Goal: Task Accomplishment & Management: Complete application form

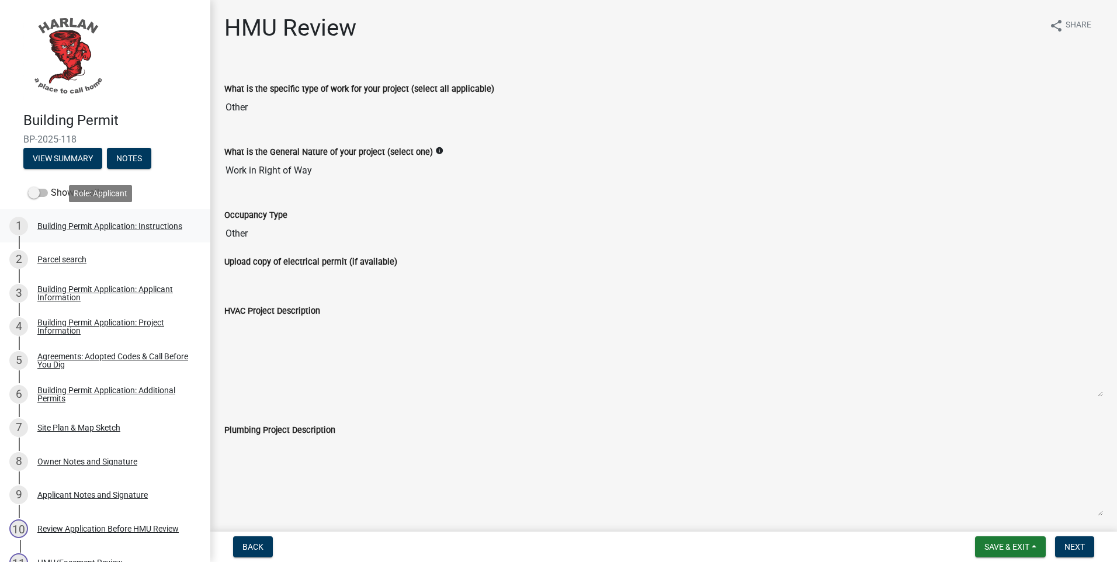
click at [74, 226] on div "Building Permit Application: Instructions" at bounding box center [109, 226] width 145 height 8
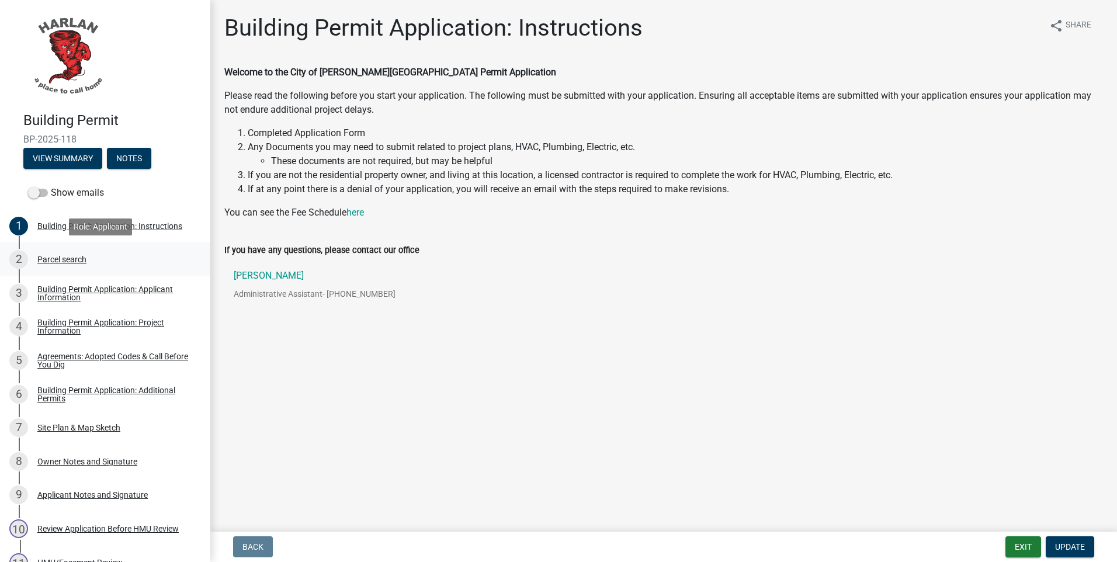
click at [51, 259] on div "Parcel search" at bounding box center [61, 259] width 49 height 8
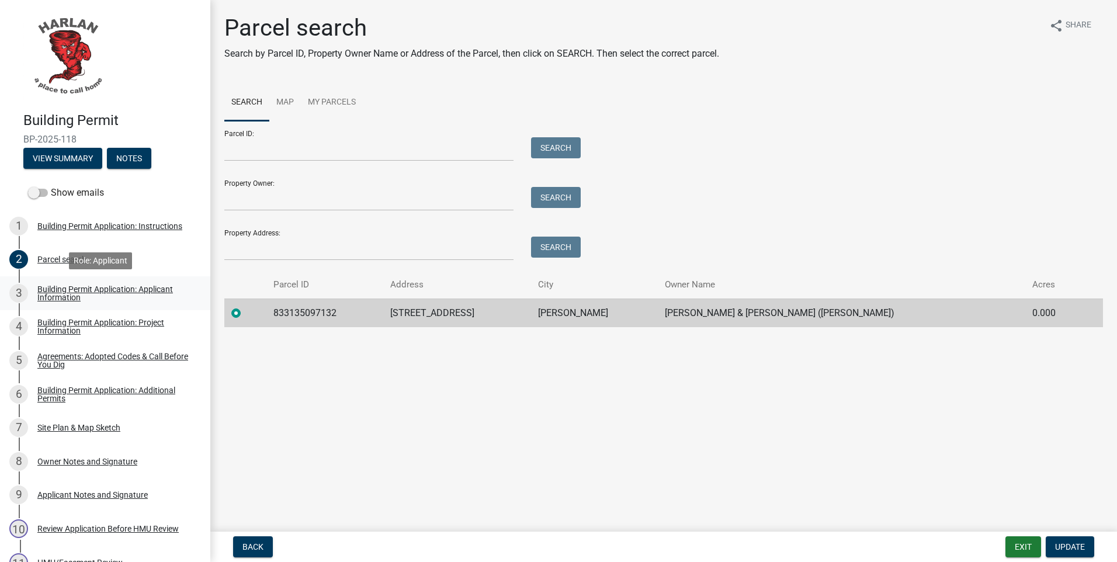
click at [61, 288] on div "Building Permit Application: Applicant Information" at bounding box center [114, 293] width 154 height 16
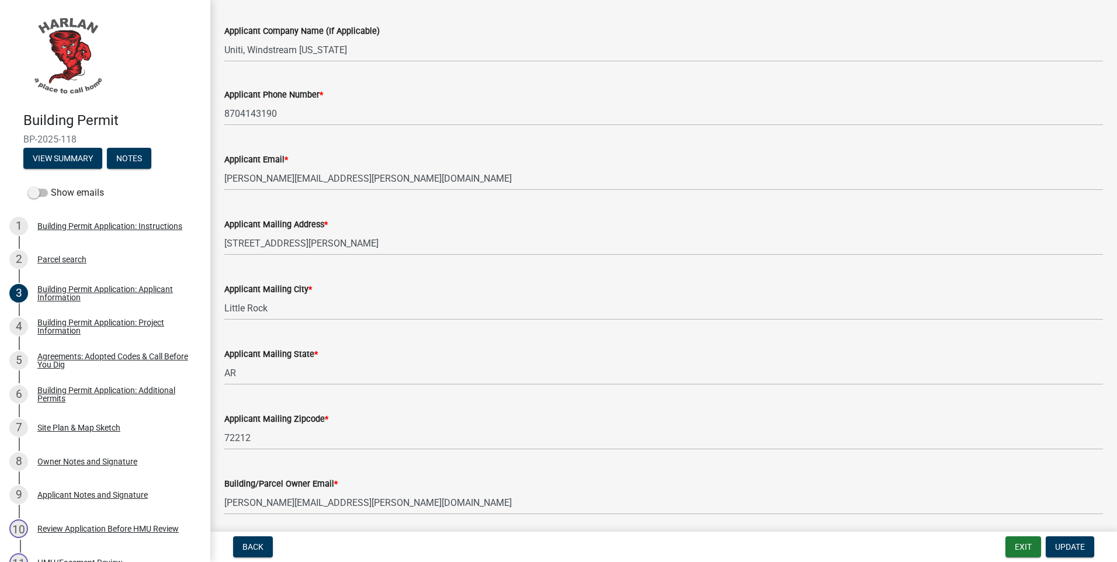
scroll to position [166, 0]
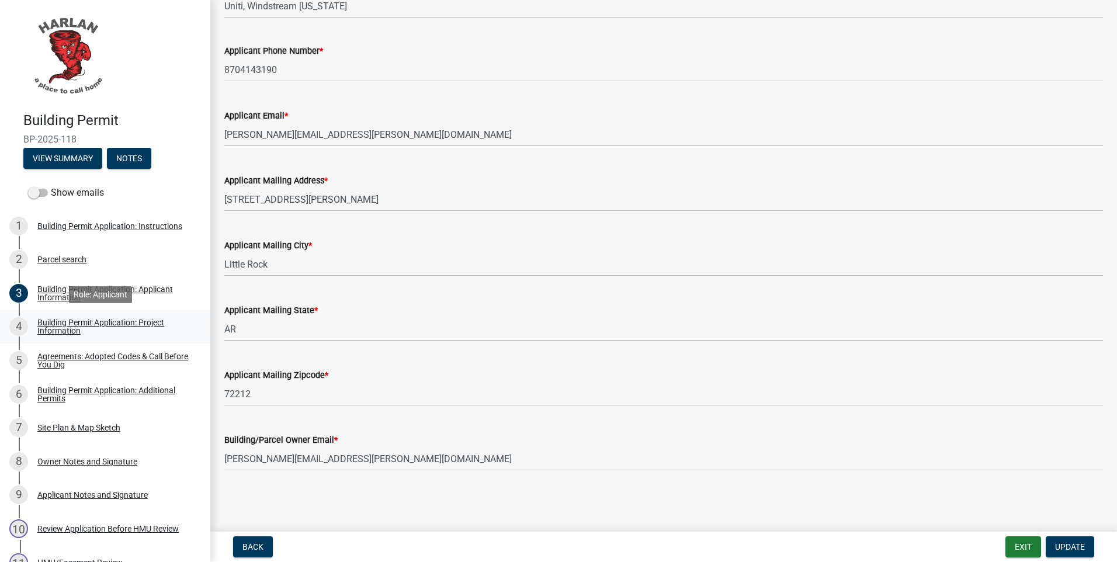
click at [64, 328] on div "Building Permit Application: Project Information" at bounding box center [114, 326] width 154 height 16
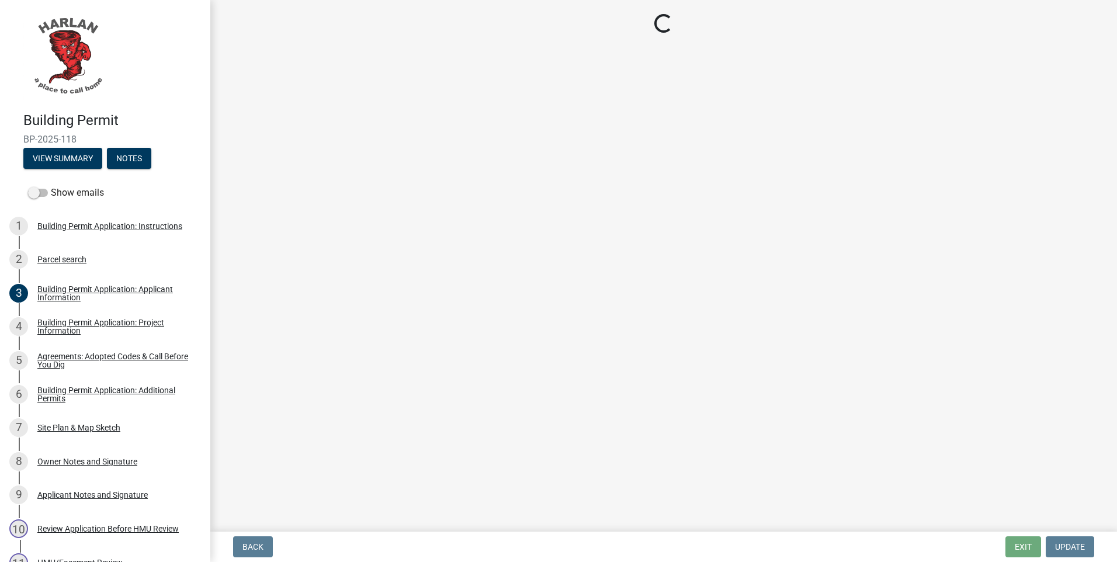
select select "44c2b514-5af7-47f9-a52a-46f06f30c7c0"
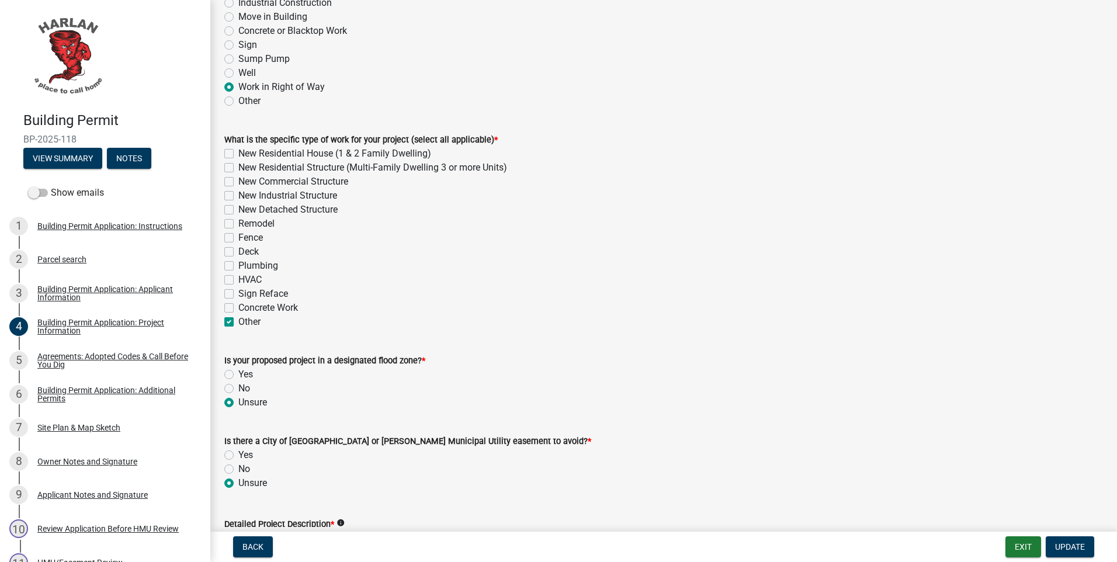
scroll to position [230, 0]
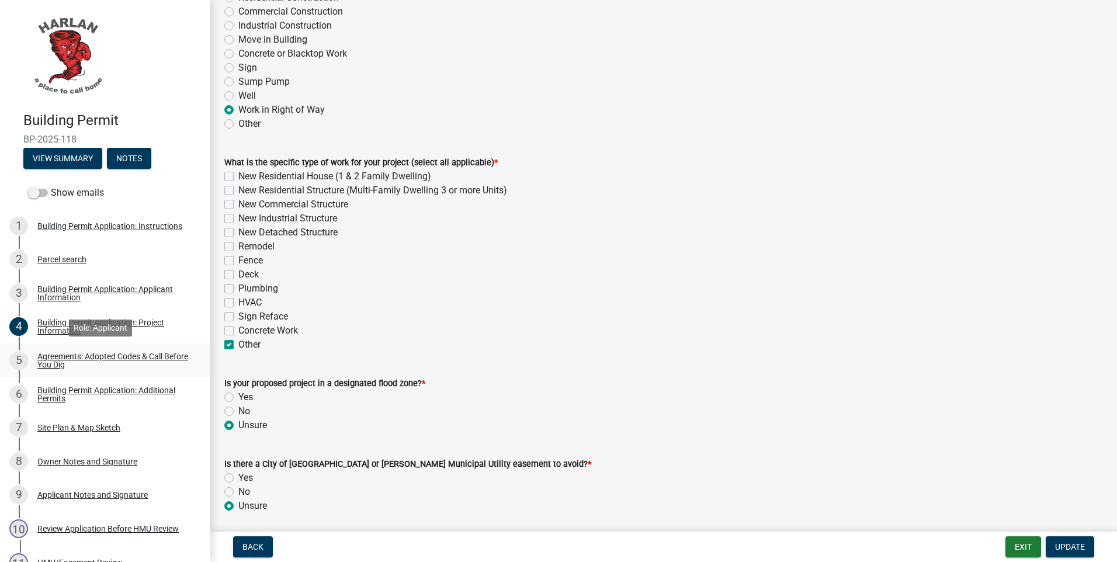
click at [40, 362] on div "Agreements: Adopted Codes & Call Before You Dig" at bounding box center [114, 360] width 154 height 16
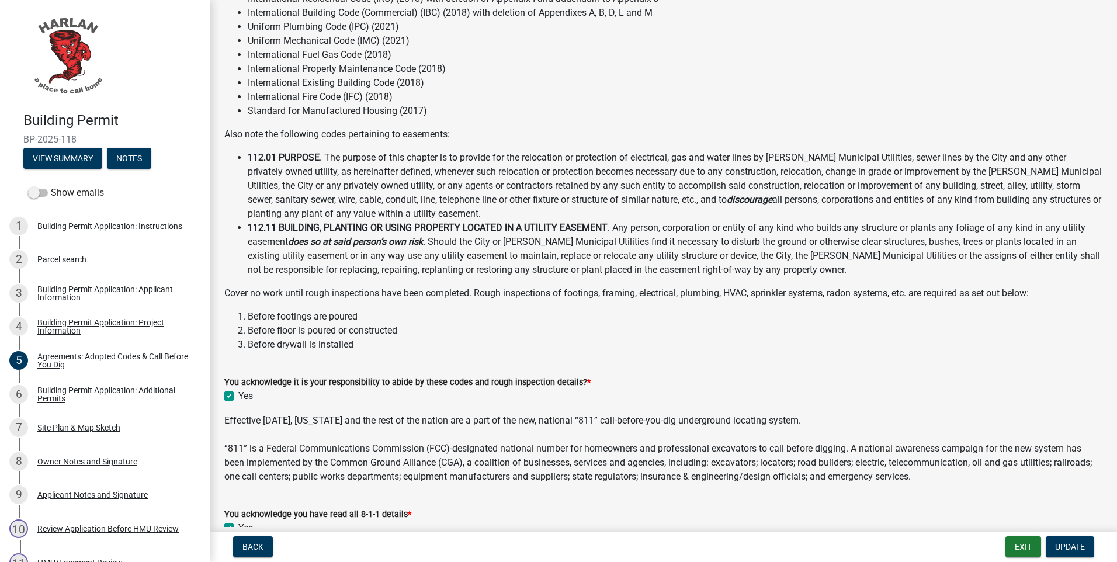
scroll to position [161, 0]
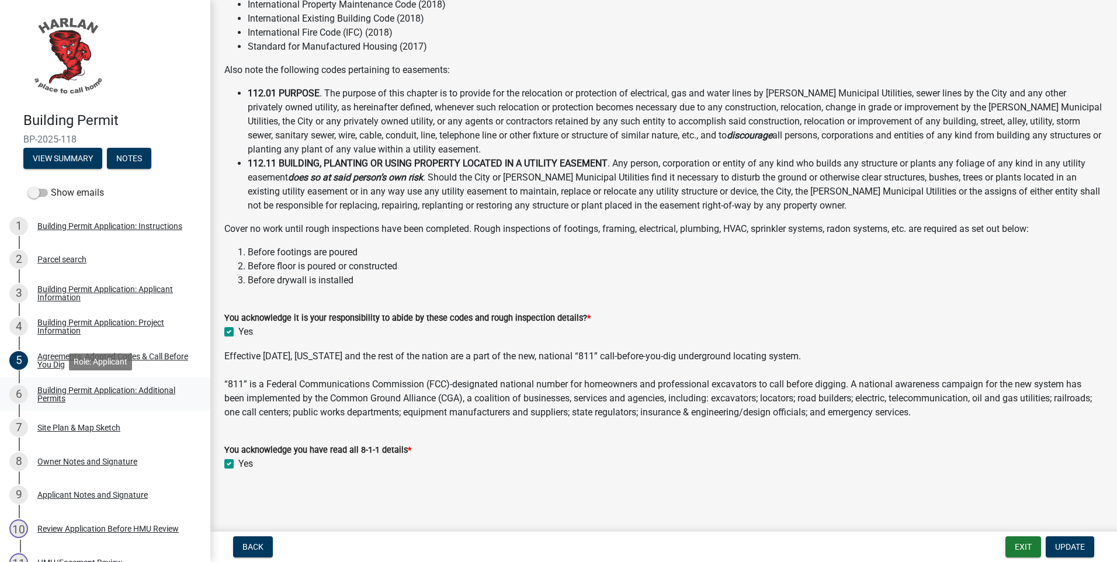
click at [48, 392] on div "Building Permit Application: Additional Permits" at bounding box center [114, 394] width 154 height 16
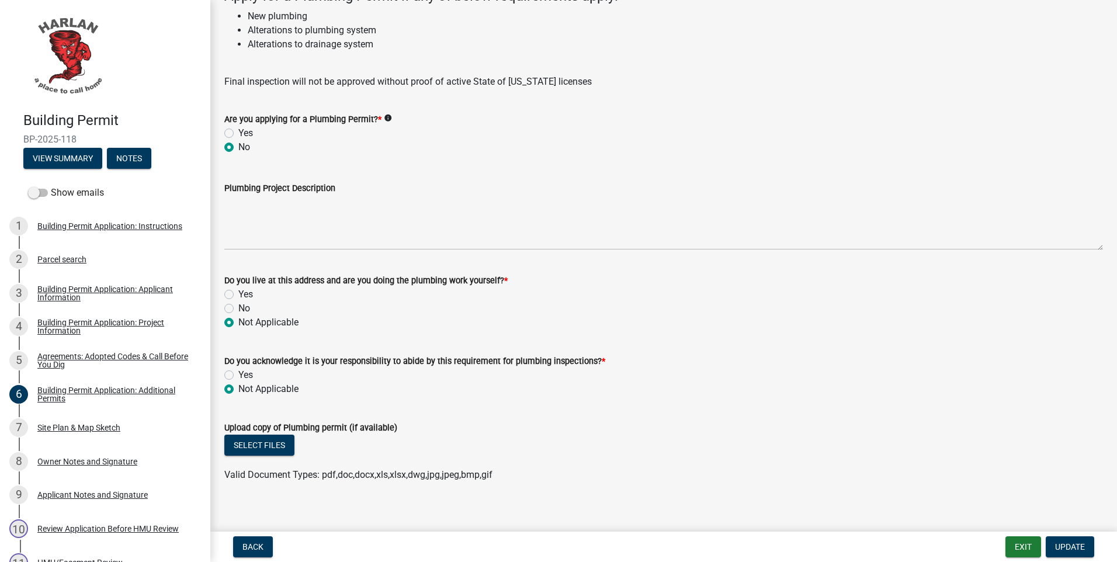
scroll to position [1376, 0]
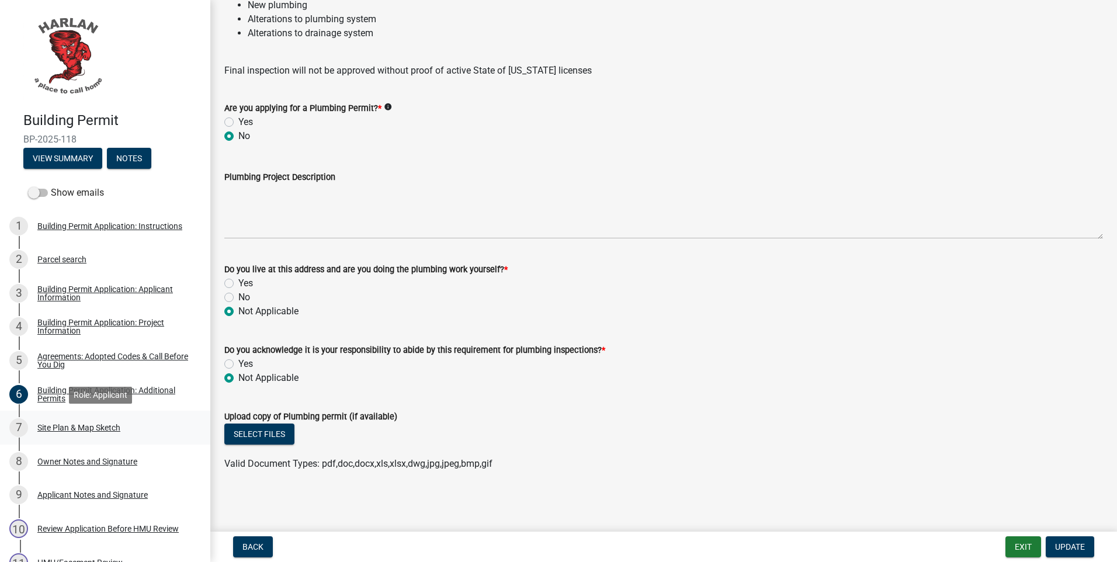
click at [47, 428] on div "Site Plan & Map Sketch" at bounding box center [78, 428] width 83 height 8
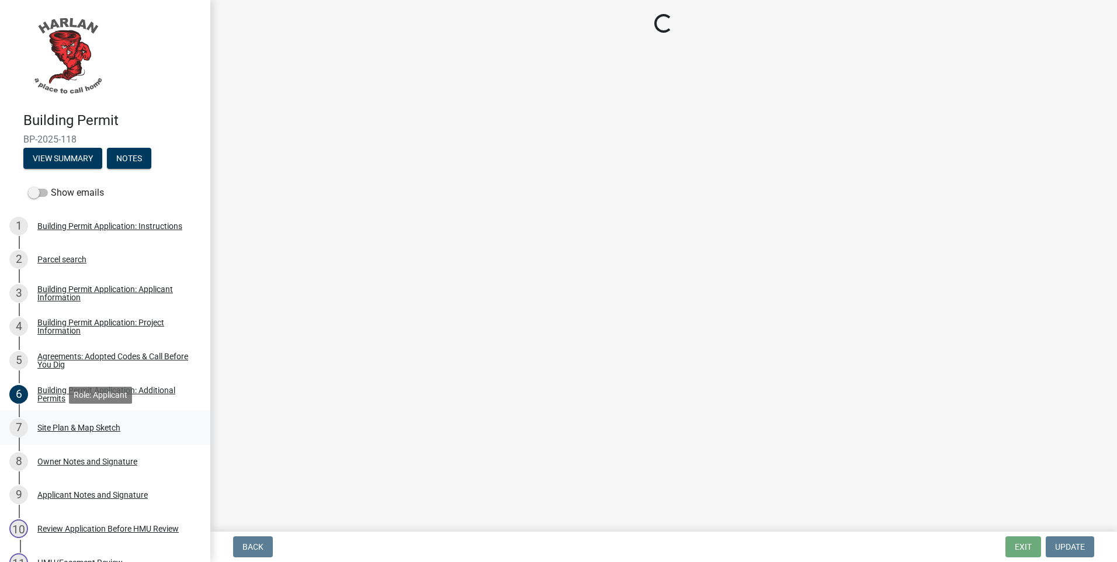
scroll to position [0, 0]
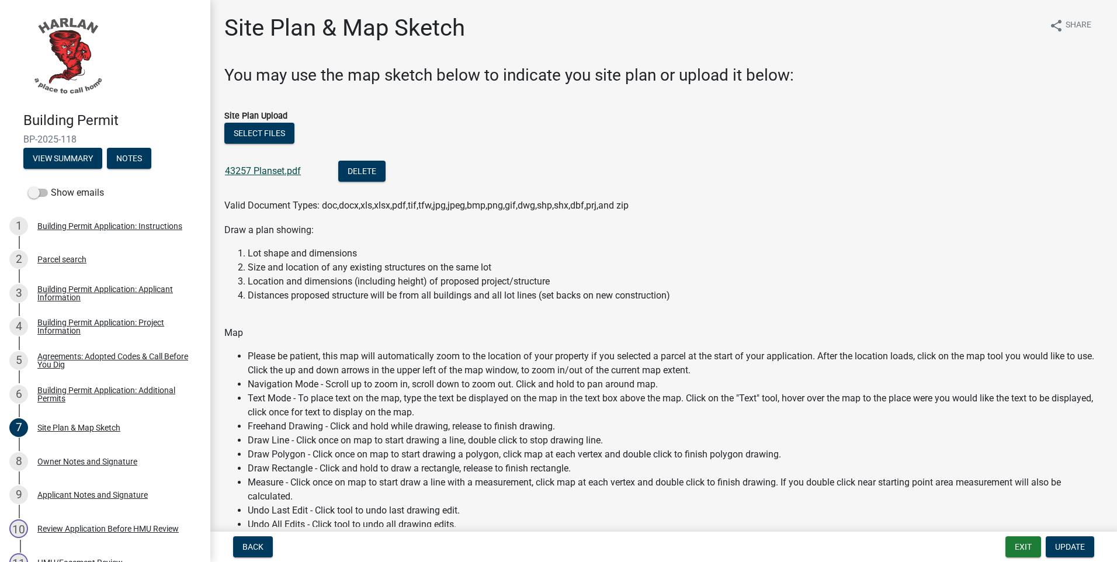
click at [265, 173] on link "43257 Planset.pdf" at bounding box center [263, 170] width 76 height 11
click at [47, 464] on div "Owner Notes and Signature" at bounding box center [87, 461] width 100 height 8
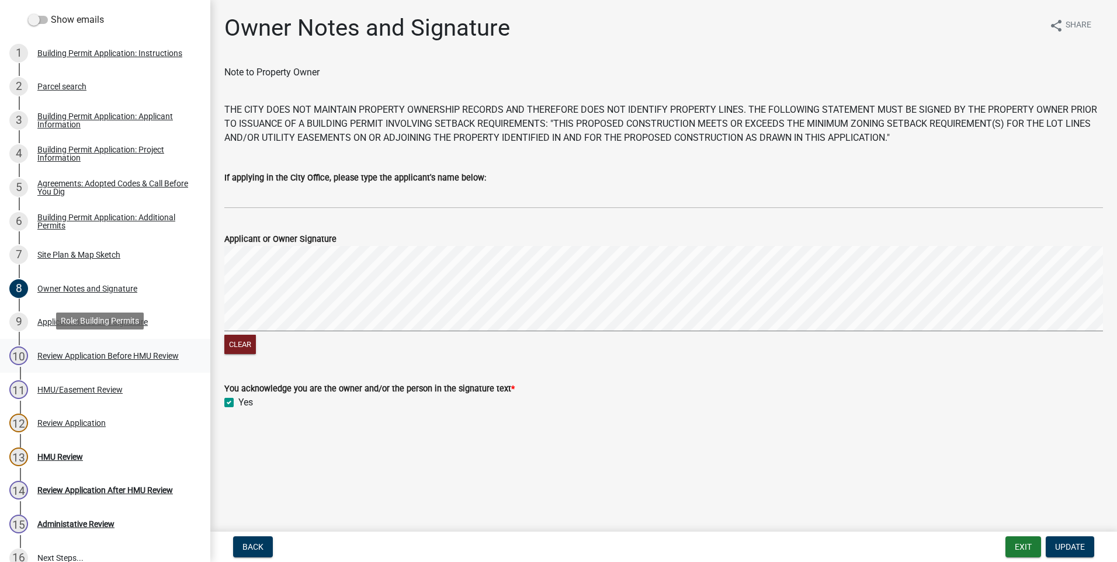
scroll to position [175, 0]
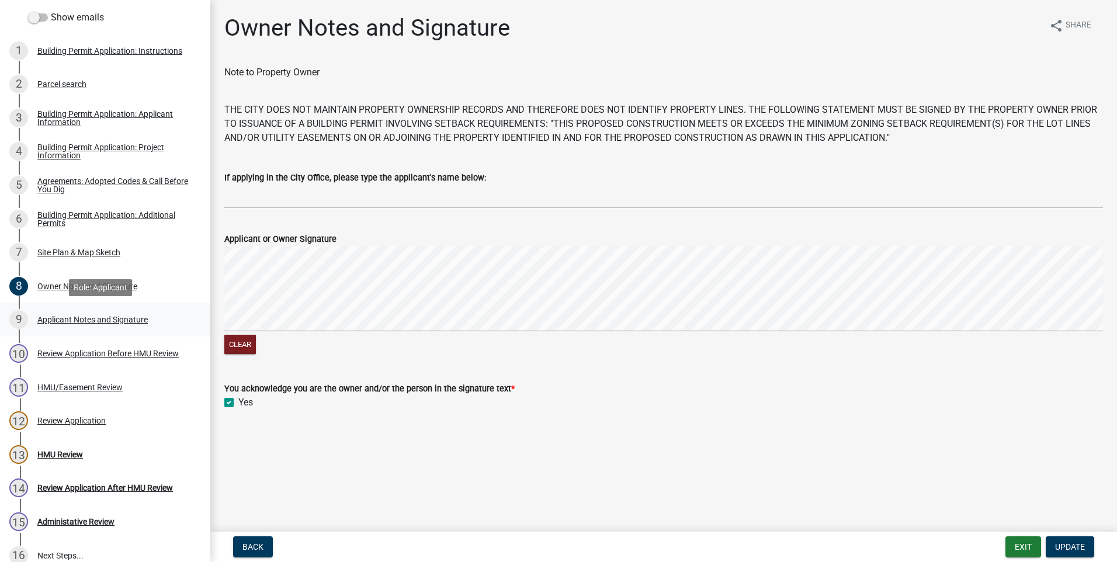
click at [51, 323] on div "Applicant Notes and Signature" at bounding box center [92, 319] width 110 height 8
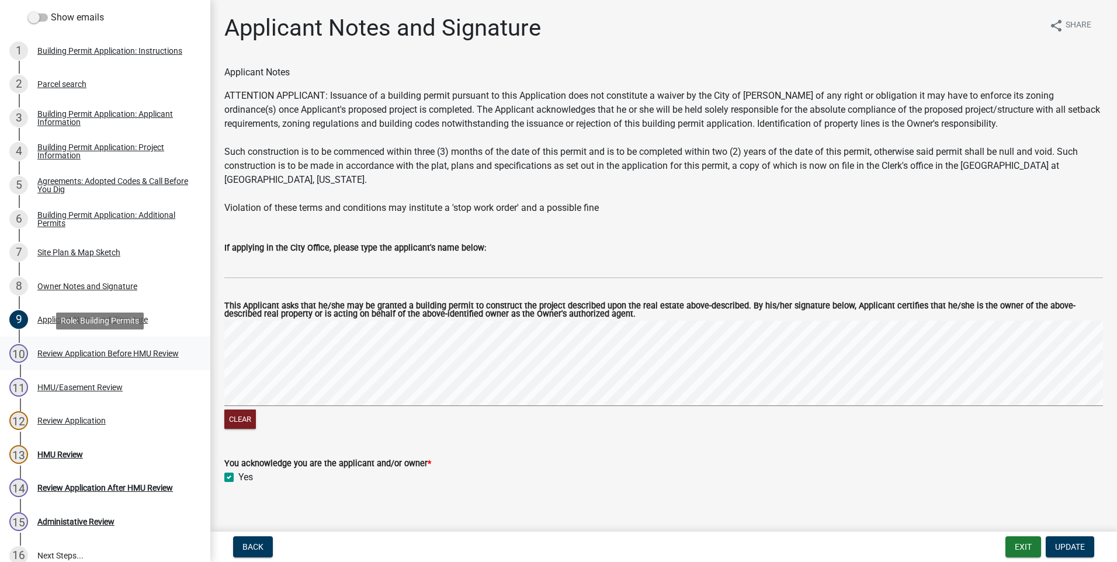
click at [50, 352] on div "Review Application Before HMU Review" at bounding box center [107, 353] width 141 height 8
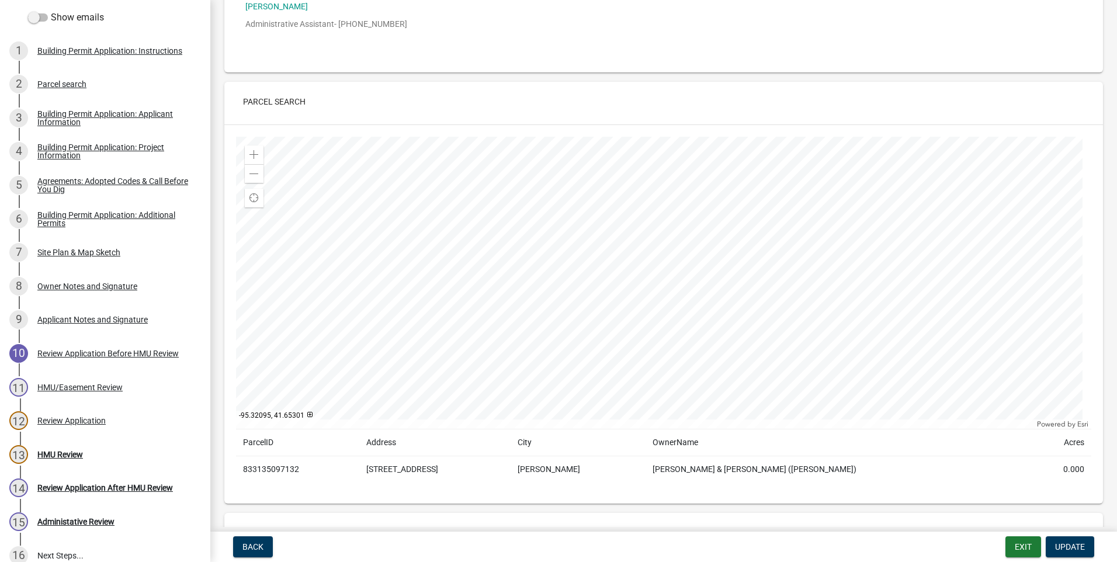
scroll to position [351, 0]
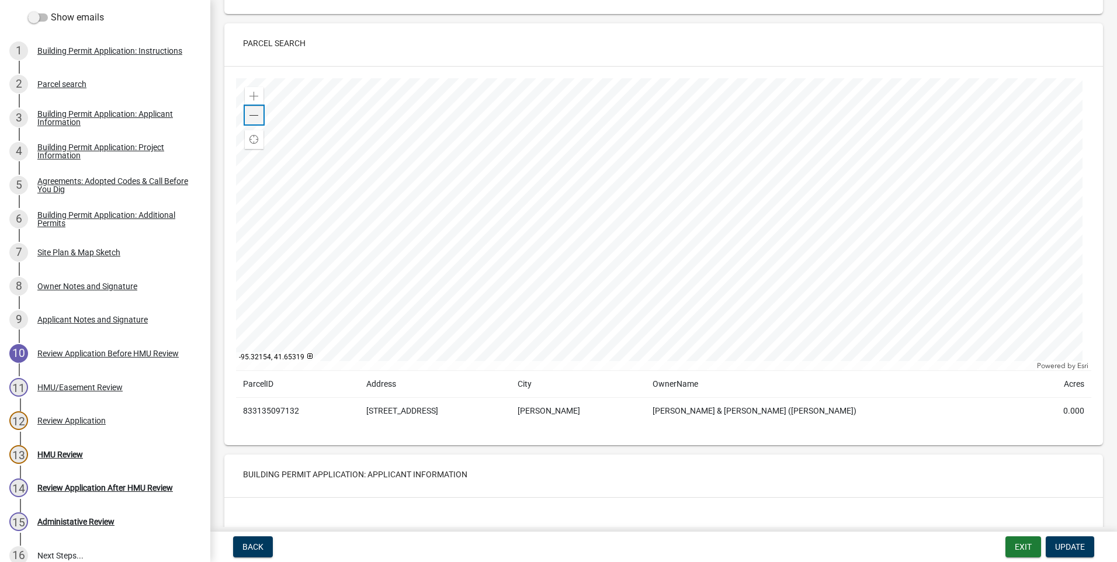
click at [256, 116] on span at bounding box center [253, 115] width 9 height 9
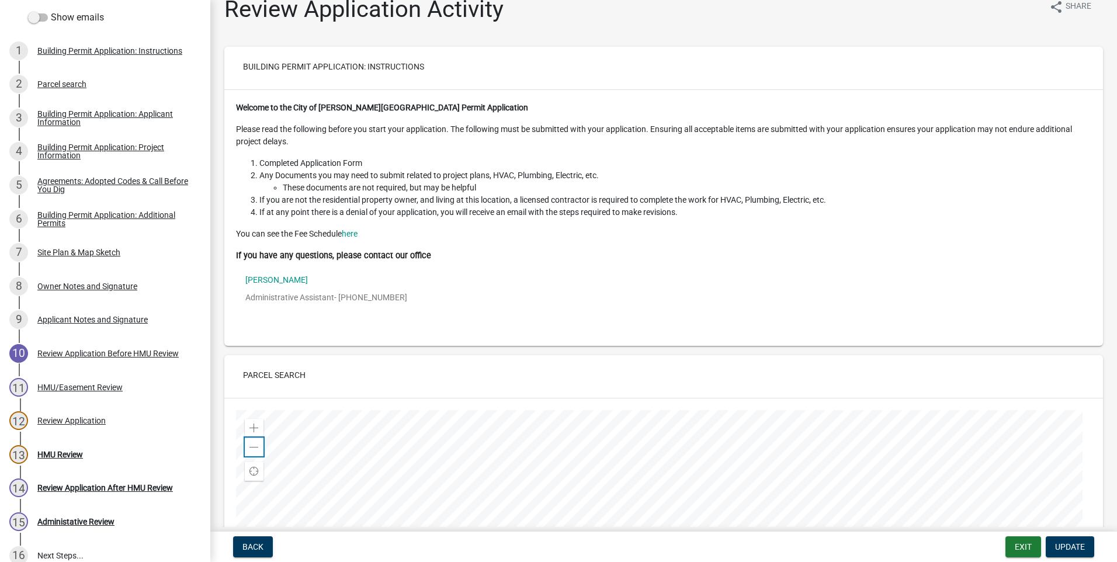
scroll to position [0, 0]
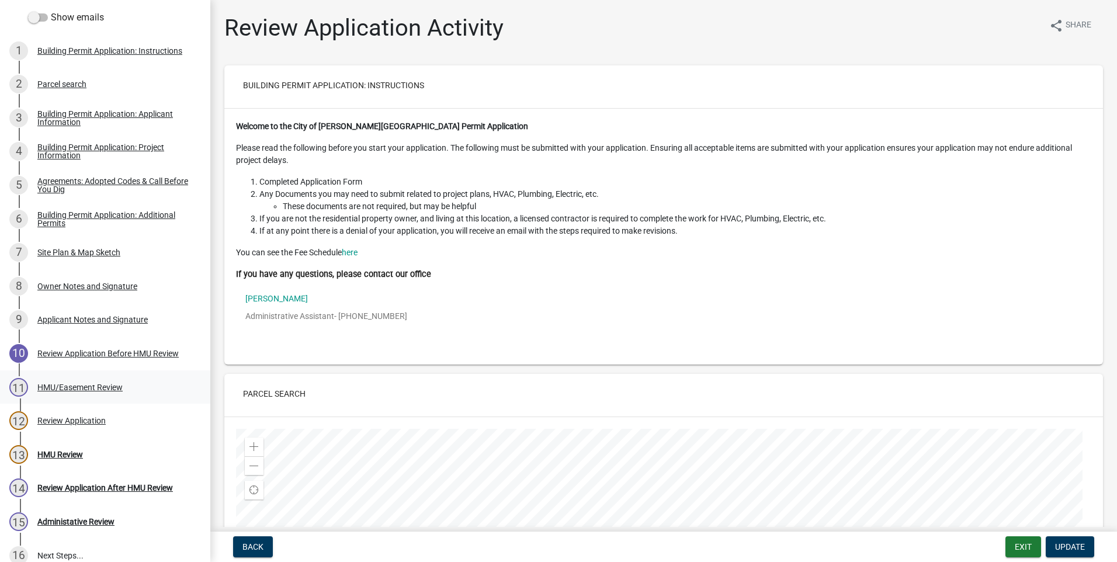
click at [43, 388] on div "HMU/Easement Review" at bounding box center [79, 387] width 85 height 8
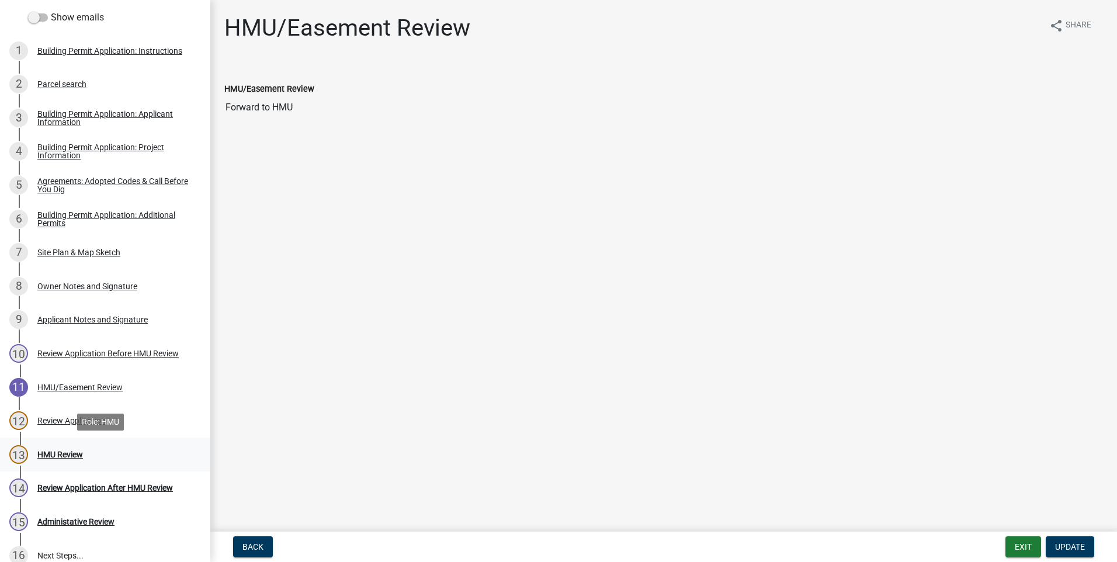
click at [49, 453] on div "HMU Review" at bounding box center [60, 454] width 46 height 8
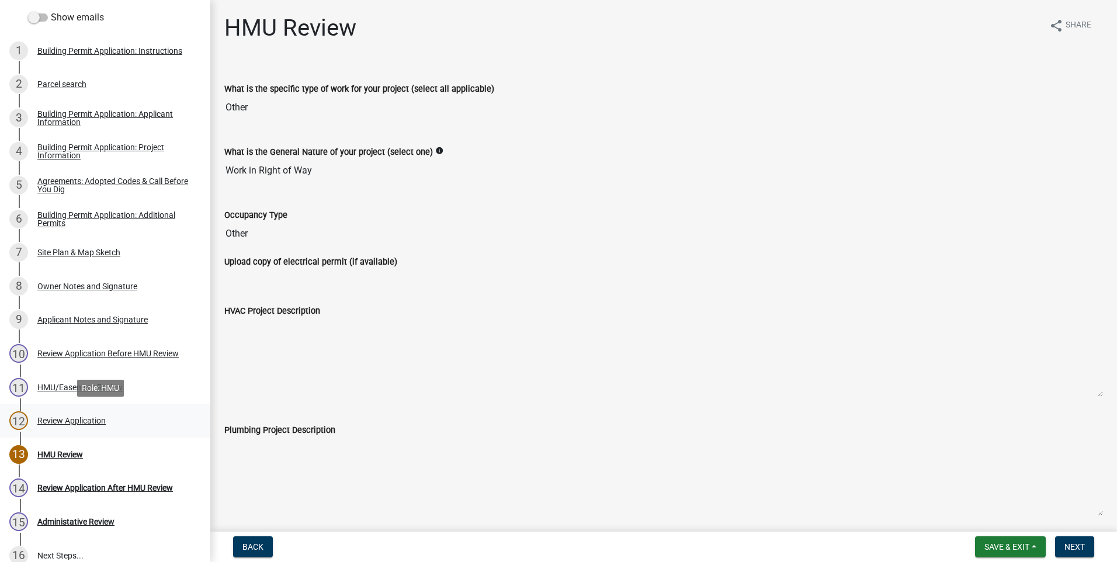
click at [55, 424] on div "Review Application" at bounding box center [71, 421] width 68 height 8
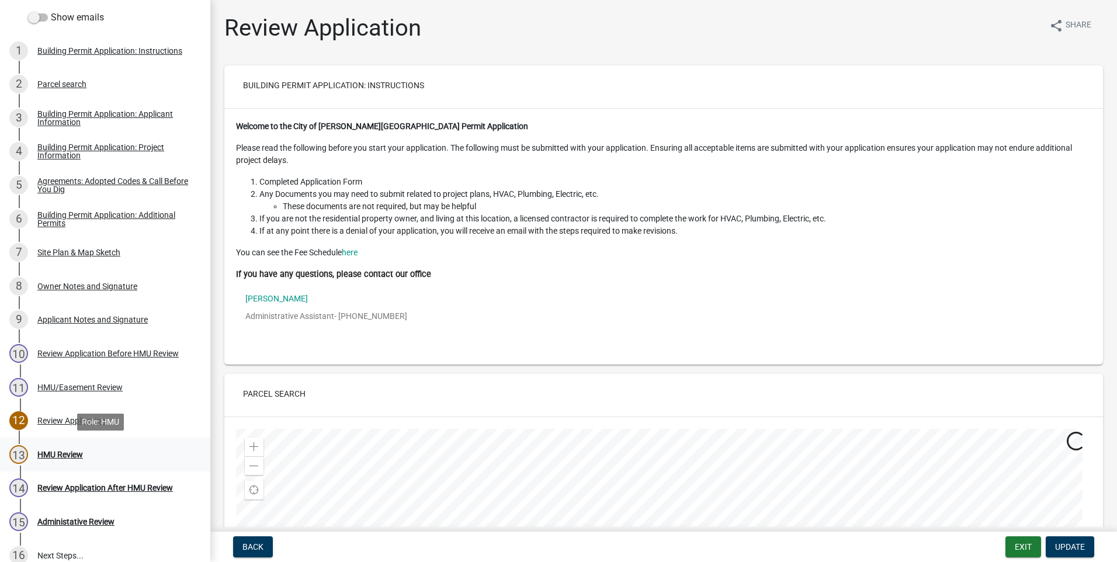
drag, startPoint x: 96, startPoint y: 445, endPoint x: 86, endPoint y: 451, distance: 11.5
click at [96, 445] on div "13 HMU Review" at bounding box center [100, 454] width 182 height 19
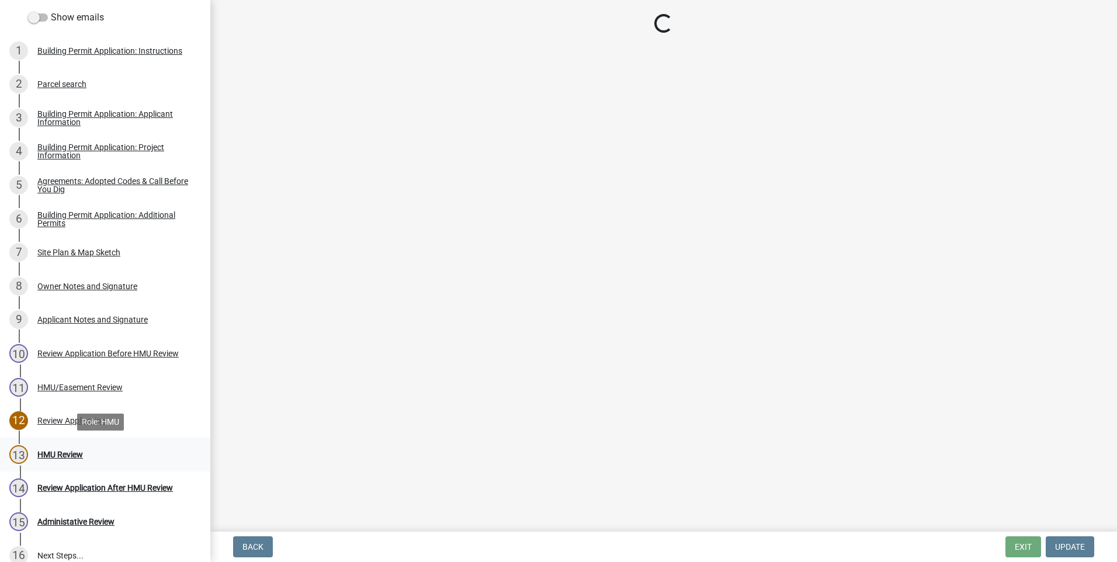
click at [77, 454] on div "HMU Review" at bounding box center [60, 454] width 46 height 8
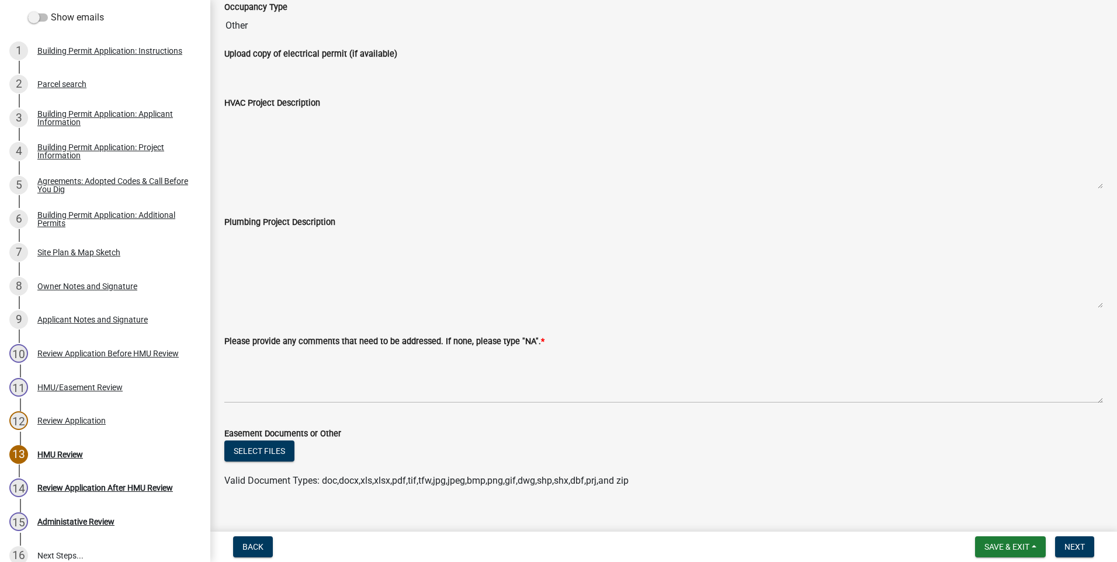
scroll to position [225, 0]
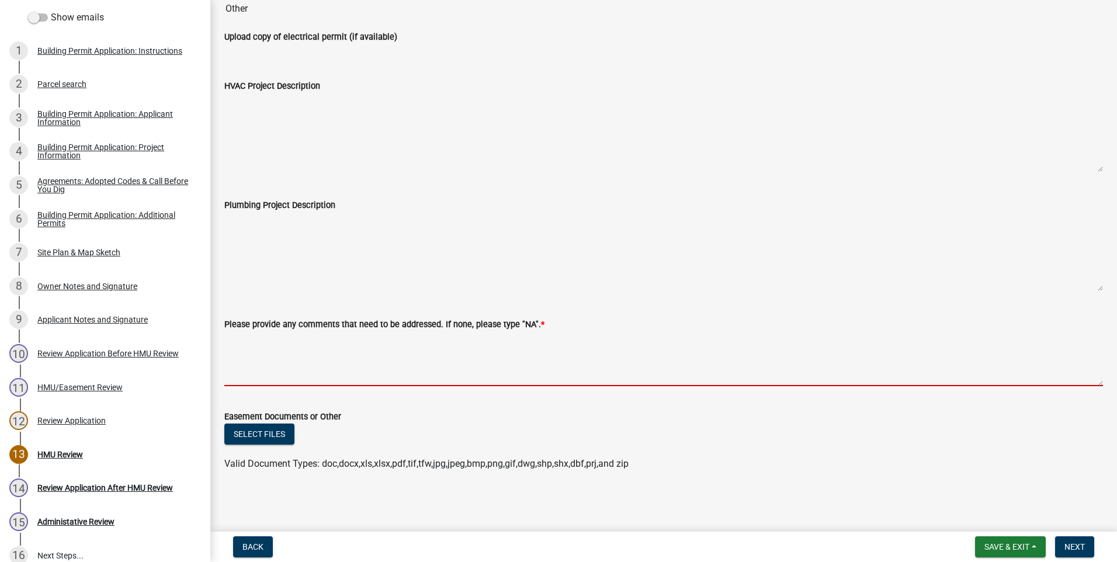
click at [232, 342] on textarea "Please provide any comments that need to be addressed. If none, please type "NA…" at bounding box center [663, 358] width 879 height 55
